Goal: Transaction & Acquisition: Purchase product/service

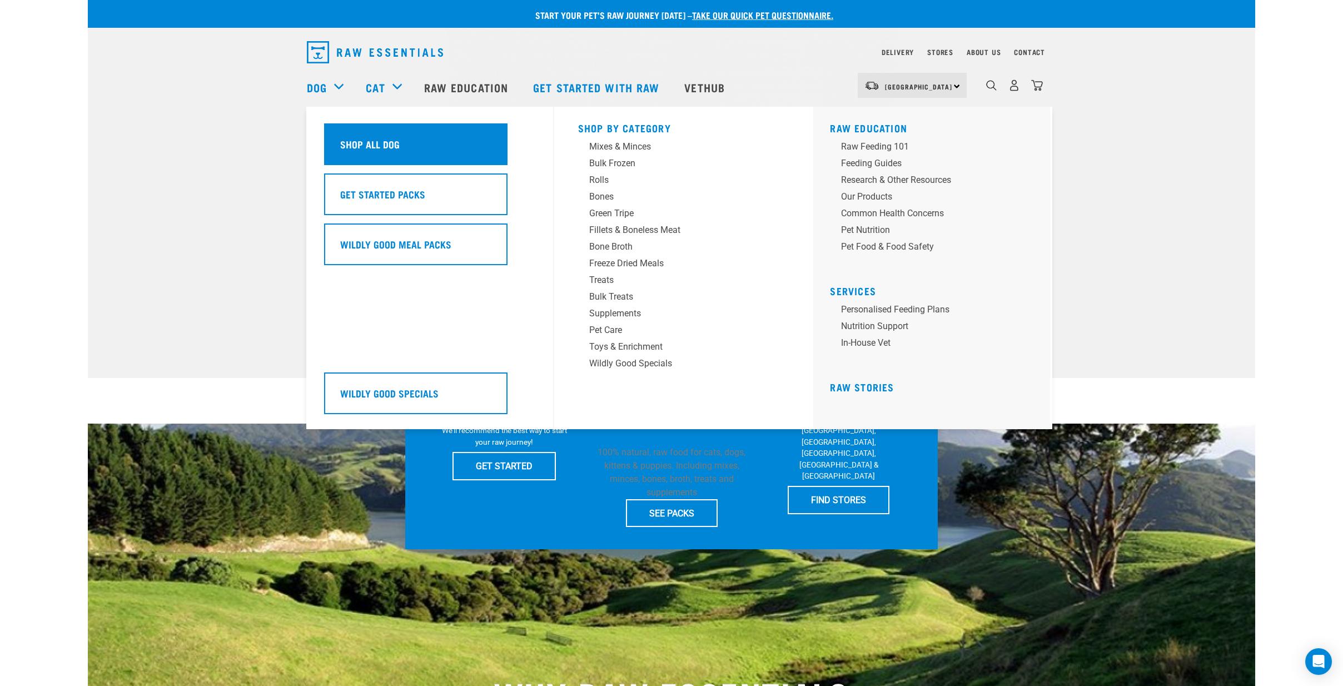
click at [452, 154] on div "Shop All Dog" at bounding box center [415, 144] width 183 height 42
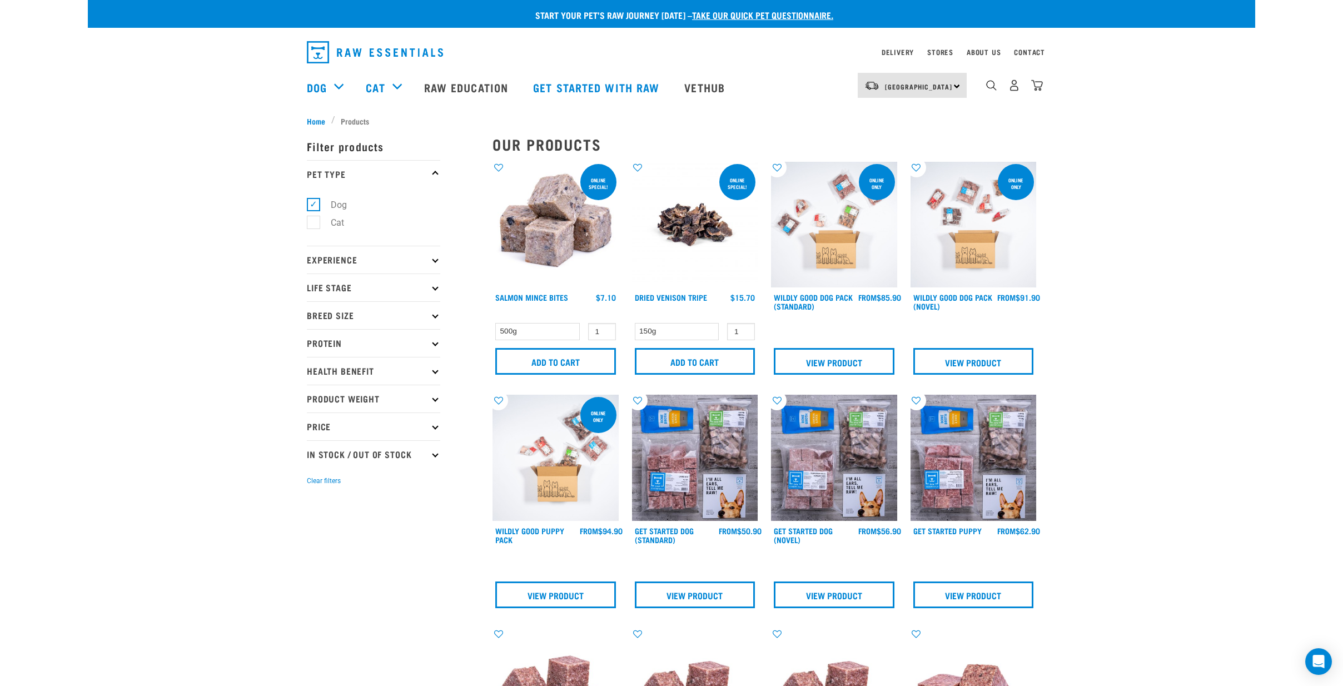
click at [435, 346] on p "Protein" at bounding box center [373, 343] width 133 height 28
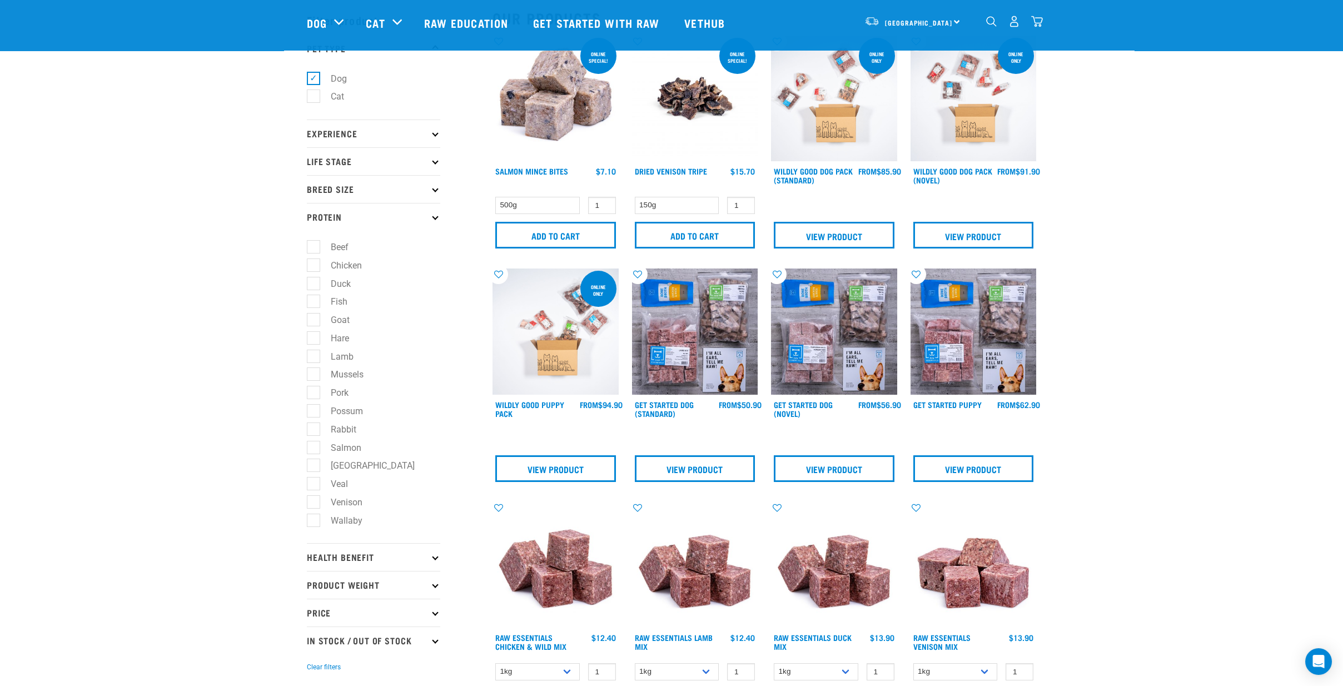
scroll to position [61, 0]
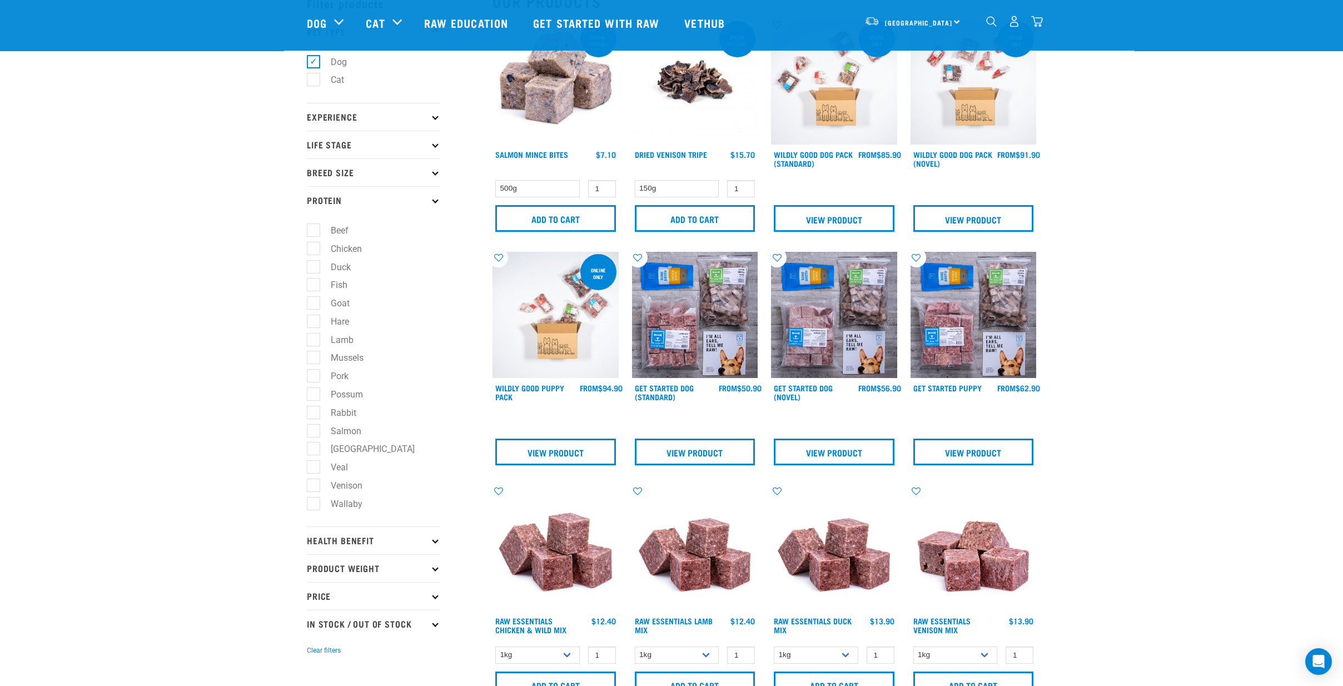
click at [321, 302] on label "Goat" at bounding box center [333, 303] width 41 height 14
click at [314, 302] on input "Goat" at bounding box center [310, 301] width 7 height 7
checkbox input "true"
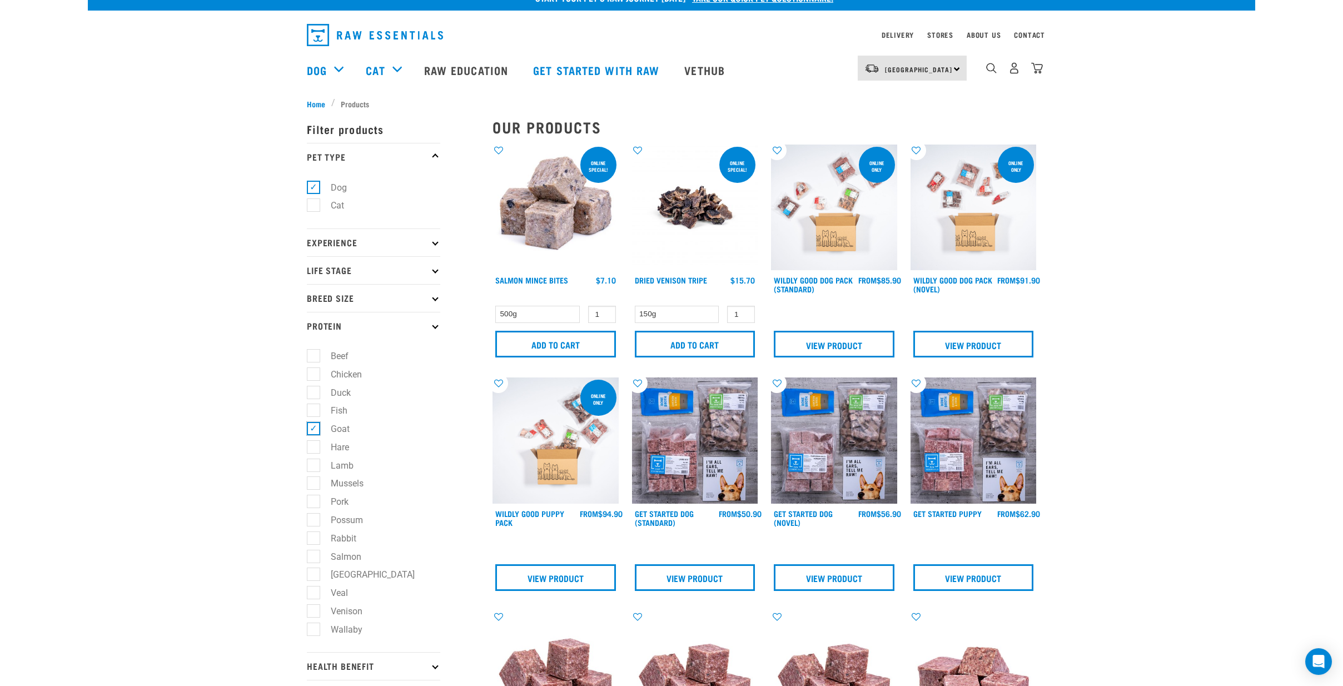
scroll to position [0, 0]
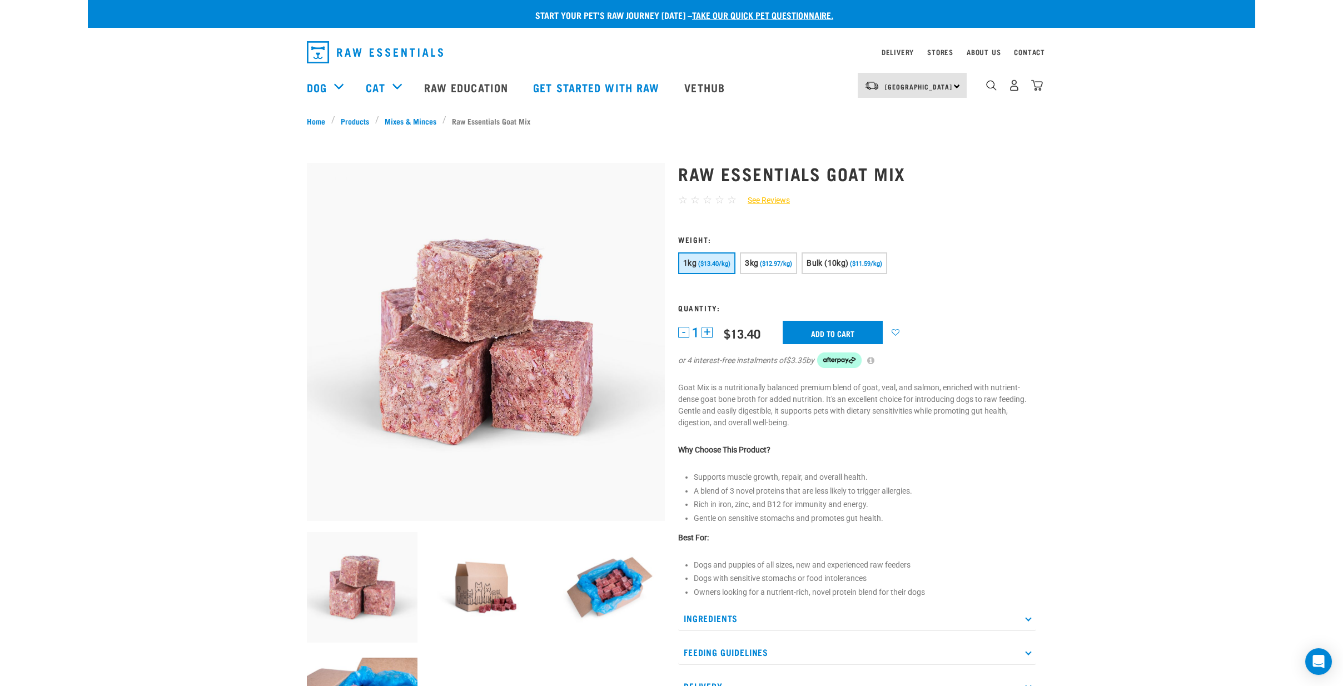
scroll to position [61, 0]
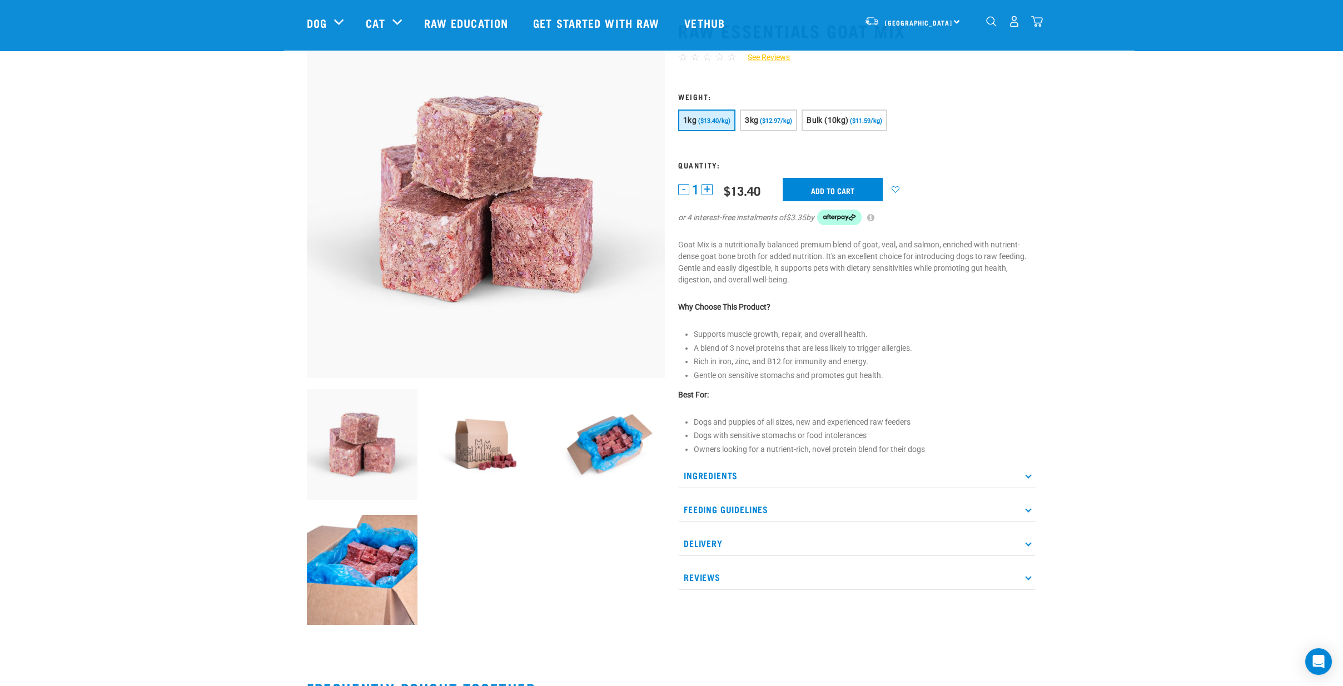
click at [741, 470] on p "Ingredients" at bounding box center [857, 475] width 358 height 25
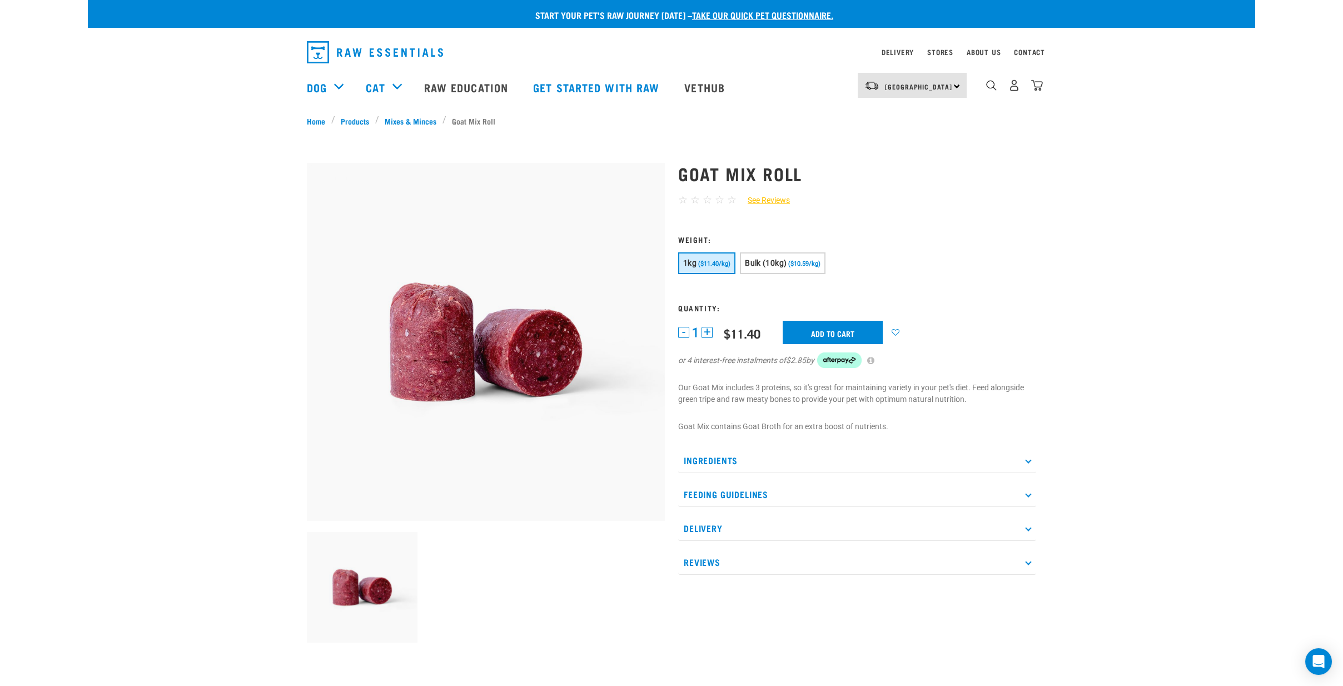
click at [740, 452] on p "Ingredients" at bounding box center [857, 460] width 358 height 25
